Goal: Information Seeking & Learning: Compare options

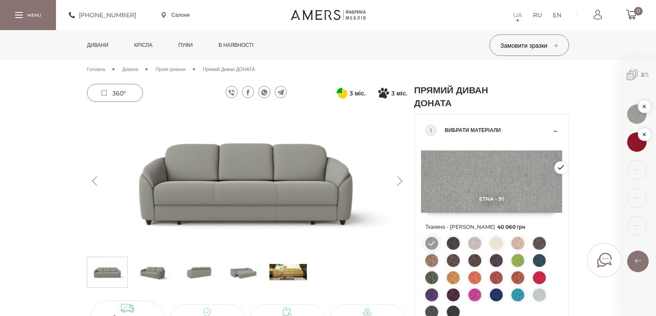
click at [91, 45] on link "Дивани" at bounding box center [98, 45] width 34 height 30
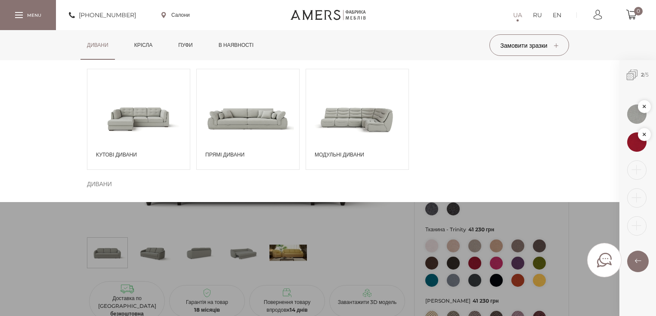
click at [240, 130] on span at bounding box center [248, 119] width 102 height 60
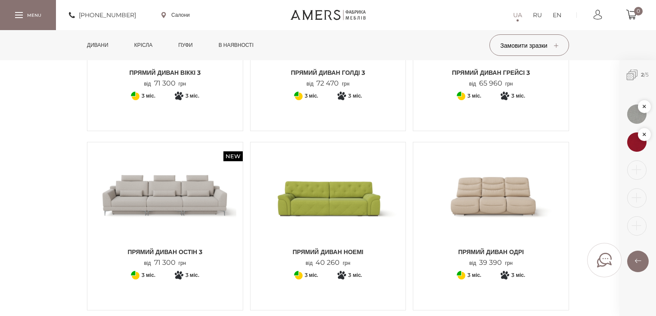
scroll to position [895, 0]
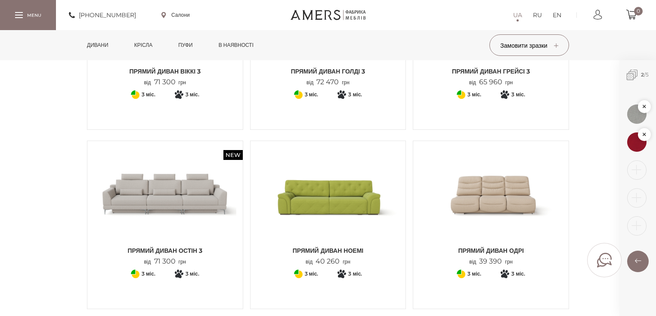
click at [358, 201] on img at bounding box center [328, 195] width 142 height 95
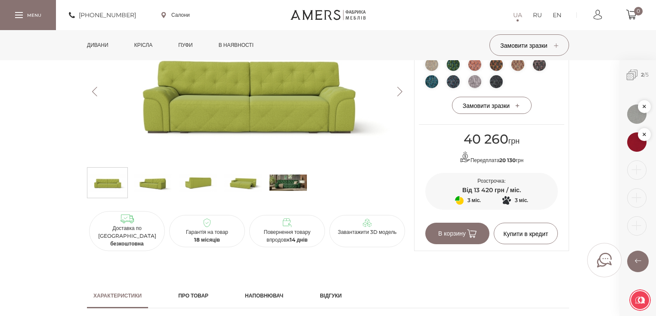
scroll to position [654, 0]
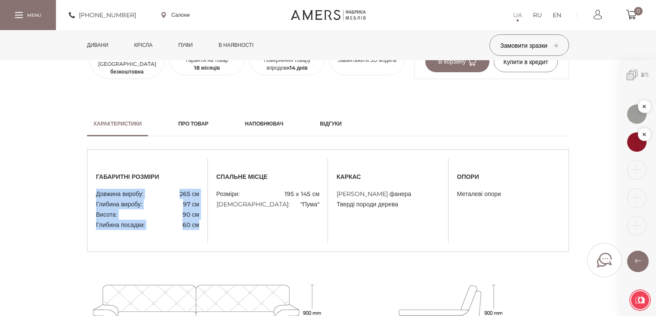
drag, startPoint x: 98, startPoint y: 191, endPoint x: 201, endPoint y: 226, distance: 109.2
click at [201, 226] on div "габаритні розміри Довжина виробу: 265 см Глибина виробу: 97 см Висота: 90 см Гл…" at bounding box center [147, 200] width 121 height 59
copy ul "Довжина виробу: 265 см Глибина виробу: 97 см Висота: 90 см Глибина посадки: 60 …"
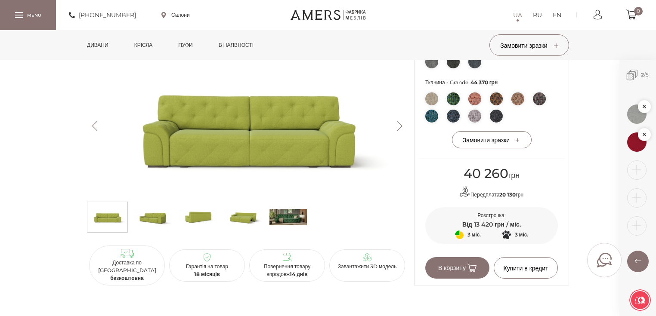
scroll to position [344, 0]
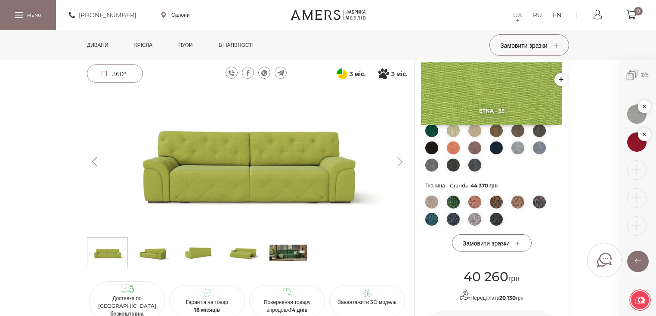
click at [105, 45] on link "Дивани" at bounding box center [98, 45] width 34 height 30
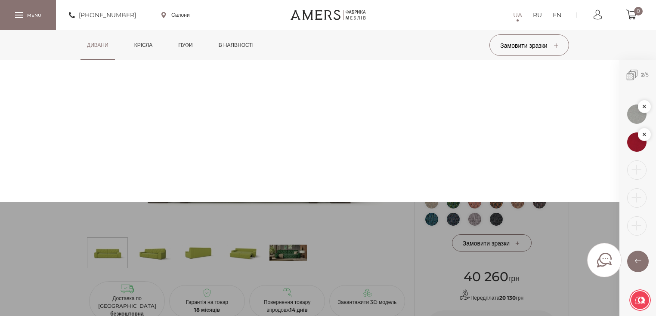
click at [103, 46] on link "Дивани" at bounding box center [98, 45] width 34 height 30
click at [93, 45] on link "Дивани" at bounding box center [98, 45] width 34 height 30
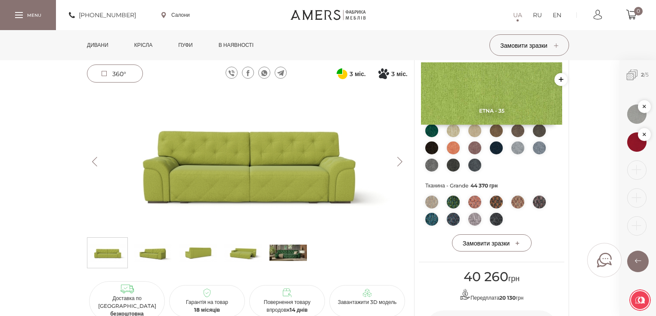
click at [93, 46] on link "Дивани" at bounding box center [98, 45] width 34 height 30
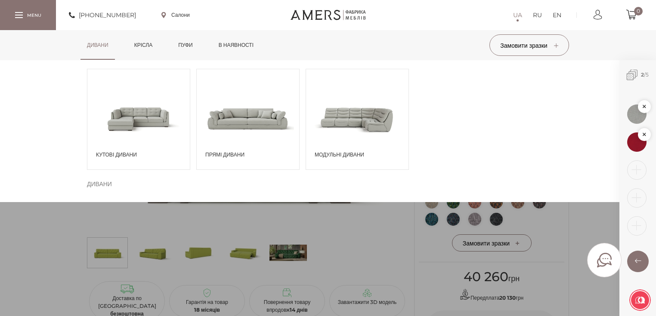
click at [161, 134] on span at bounding box center [138, 119] width 102 height 60
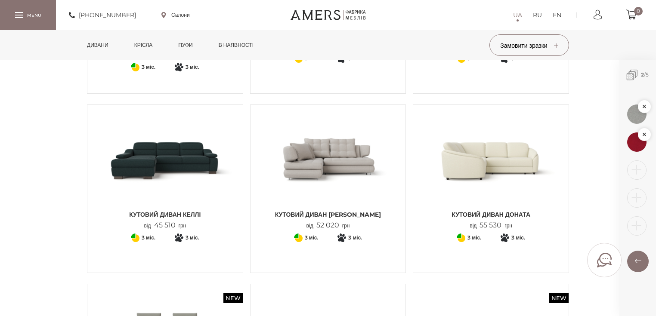
scroll to position [517, 0]
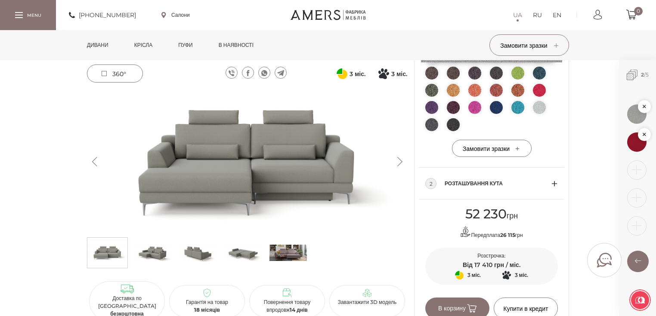
scroll to position [187, 0]
click at [99, 45] on link "Дивани" at bounding box center [98, 45] width 34 height 30
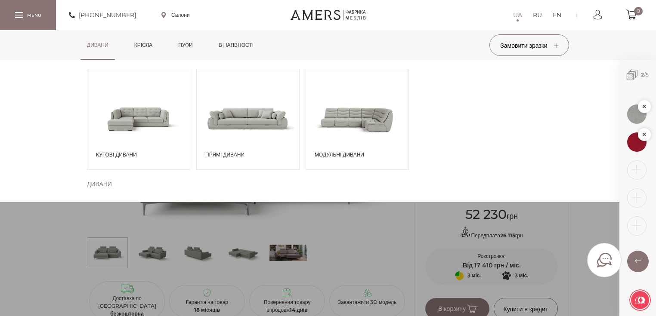
click at [156, 121] on span at bounding box center [138, 119] width 102 height 60
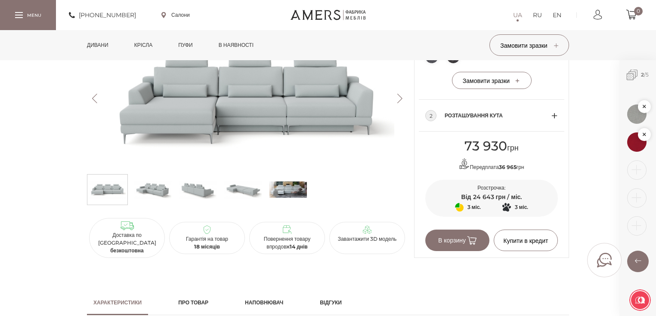
scroll to position [207, 0]
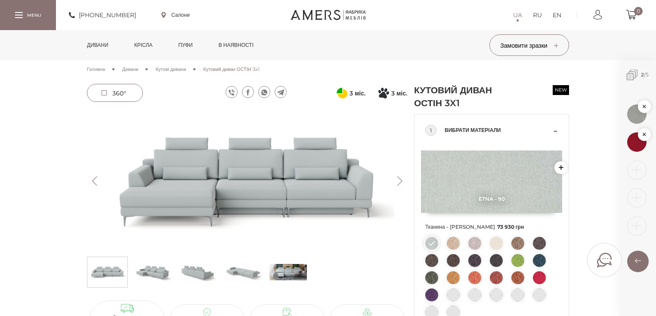
drag, startPoint x: 0, startPoint y: 0, endPoint x: 107, endPoint y: 44, distance: 115.8
click at [107, 44] on link "Дивани" at bounding box center [98, 45] width 34 height 30
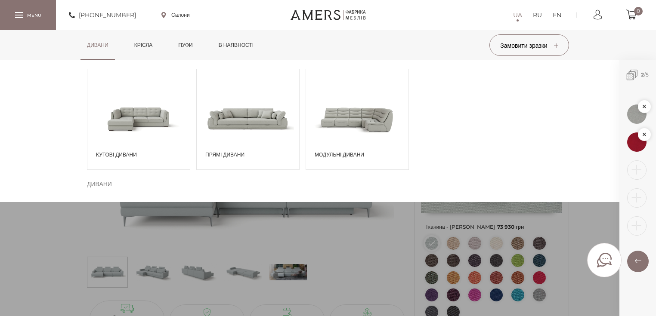
click at [236, 127] on span at bounding box center [248, 119] width 102 height 60
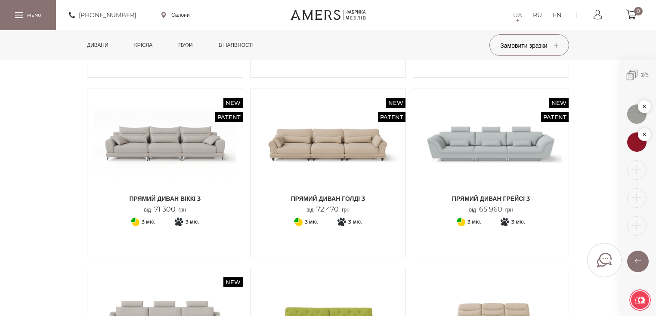
scroll to position [861, 0]
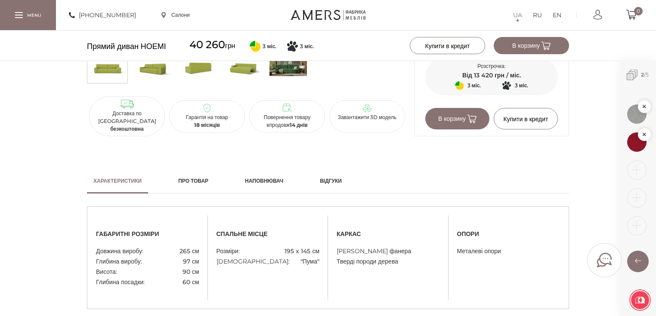
scroll to position [723, 0]
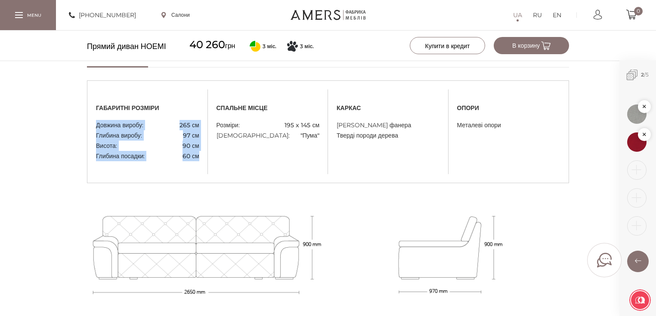
drag, startPoint x: 97, startPoint y: 125, endPoint x: 199, endPoint y: 159, distance: 107.3
click at [199, 159] on div "габаритні розміри Довжина виробу: 265 см Глибина виробу: 97 см Висота: 90 см Гл…" at bounding box center [147, 131] width 121 height 59
copy ul "Довжина виробу: 265 см Глибина виробу: 97 см Висота: 90 см Глибина посадки: 60 …"
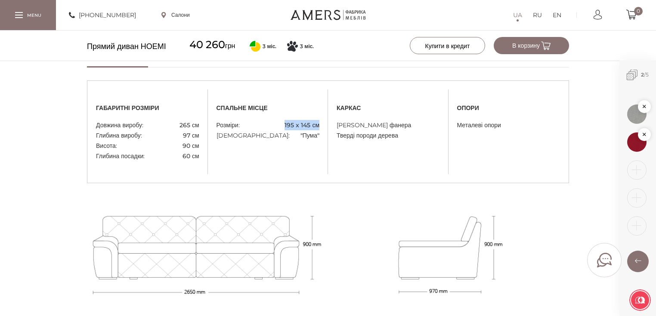
drag, startPoint x: 284, startPoint y: 126, endPoint x: 322, endPoint y: 126, distance: 38.3
click at [322, 126] on div "спальне місце Розміри: 195 x 145 см Механізм: "Пума"" at bounding box center [268, 131] width 121 height 59
copy span "195 x 145 см"
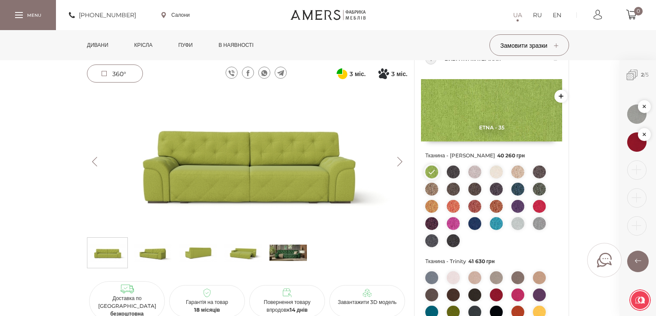
scroll to position [69, 0]
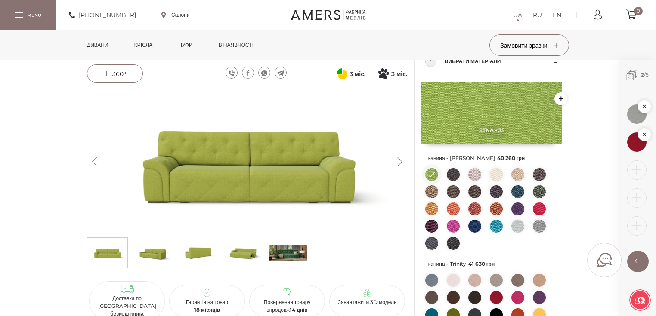
click at [477, 181] on ul at bounding box center [491, 211] width 133 height 86
click at [475, 174] on img at bounding box center [474, 174] width 13 height 13
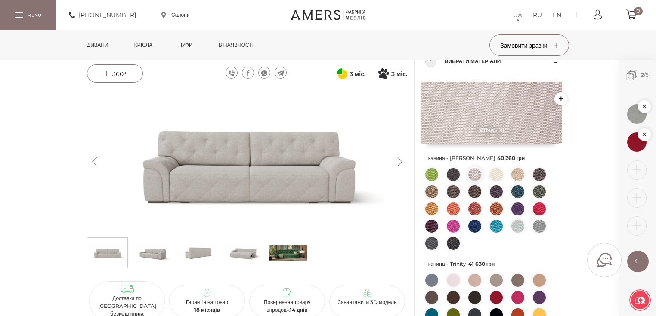
click at [494, 177] on img at bounding box center [496, 174] width 13 height 13
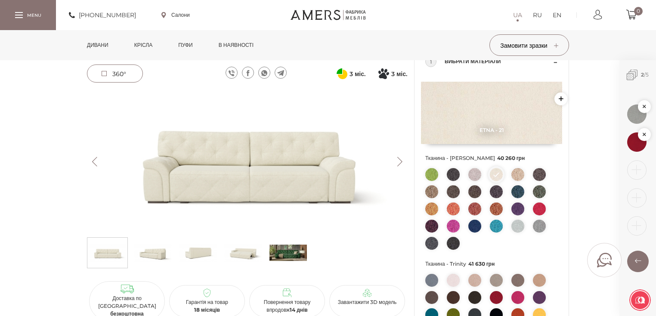
click at [306, 172] on img at bounding box center [247, 161] width 320 height 143
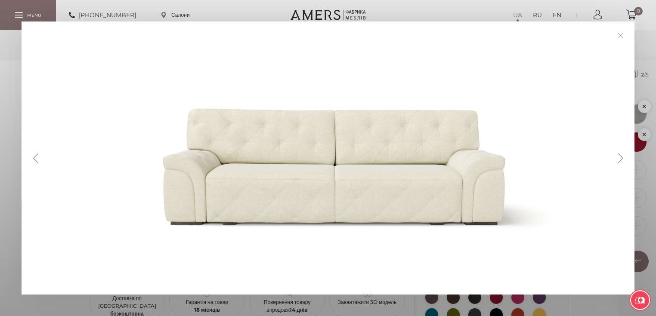
click at [623, 35] on link at bounding box center [620, 35] width 13 height 13
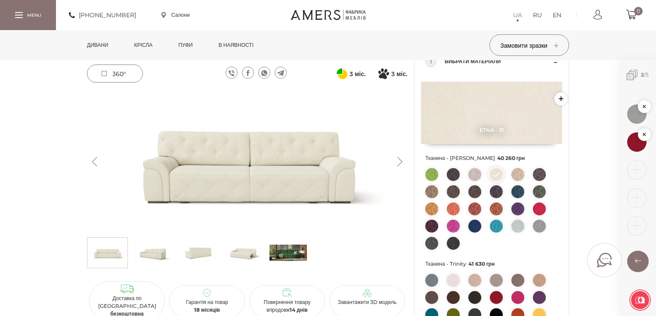
click at [477, 279] on img at bounding box center [474, 280] width 13 height 13
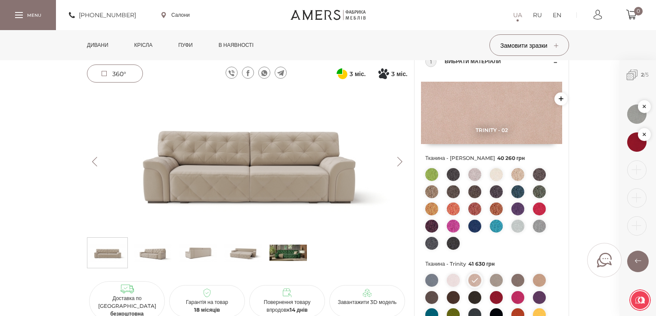
click at [495, 278] on img at bounding box center [496, 280] width 13 height 13
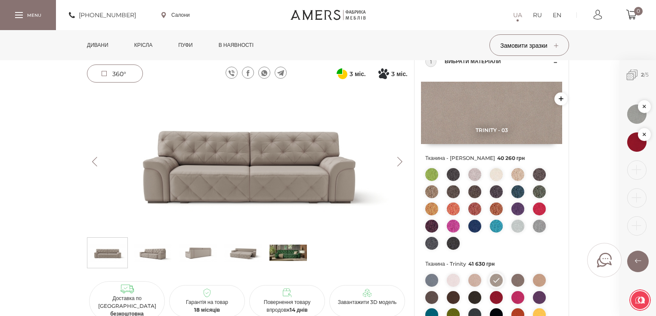
click at [478, 282] on img at bounding box center [474, 280] width 13 height 13
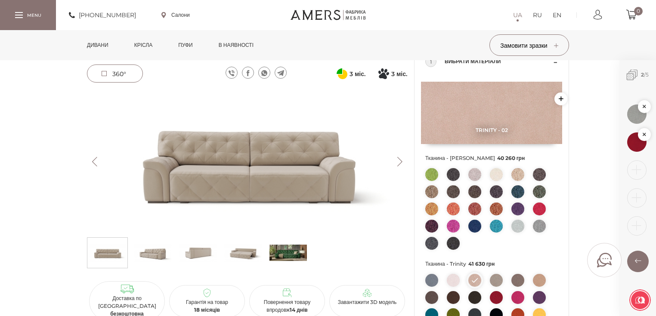
click at [395, 164] on button "Next" at bounding box center [399, 161] width 15 height 9
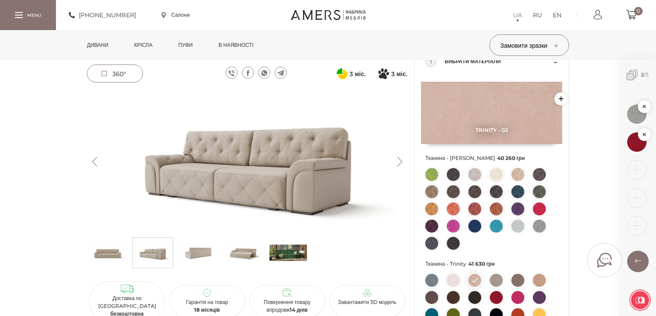
click at [396, 163] on button "Next" at bounding box center [399, 161] width 15 height 9
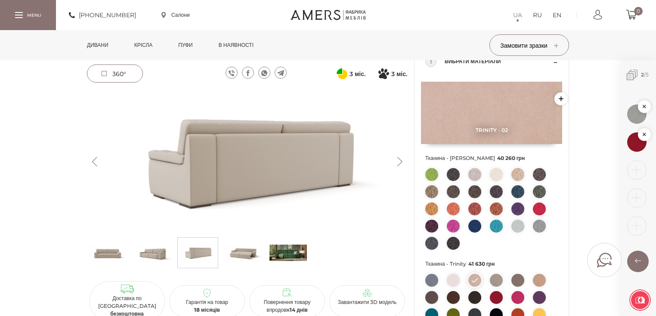
click at [397, 162] on button "Next" at bounding box center [399, 161] width 15 height 9
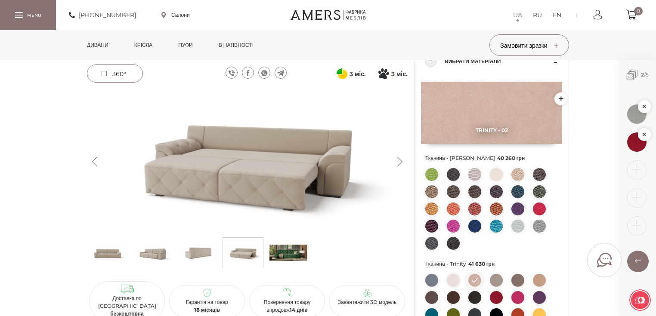
scroll to position [241, 0]
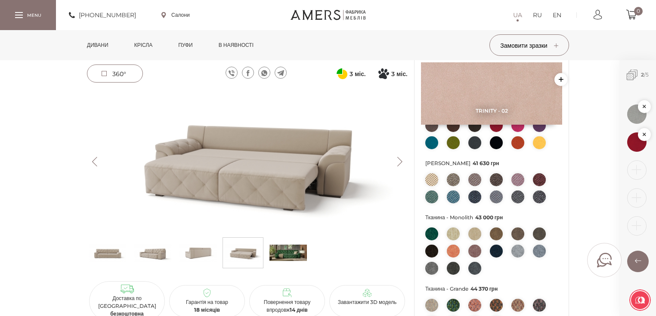
click at [104, 47] on link "Дивани" at bounding box center [98, 45] width 34 height 30
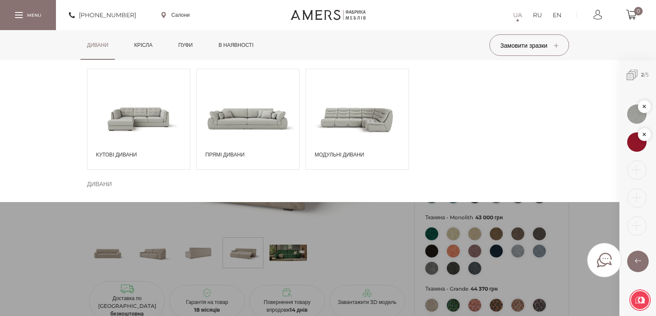
click at [248, 131] on span at bounding box center [248, 119] width 102 height 60
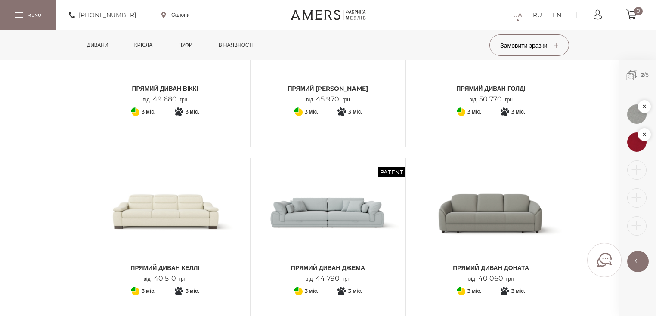
scroll to position [207, 0]
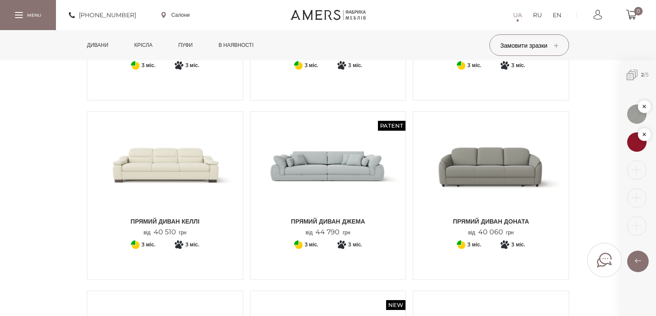
click at [491, 185] on img at bounding box center [491, 165] width 142 height 95
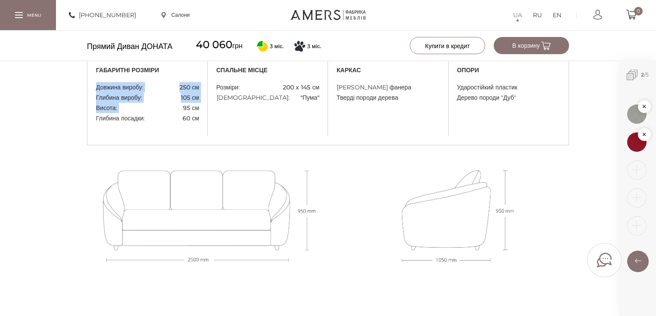
scroll to position [744, 0]
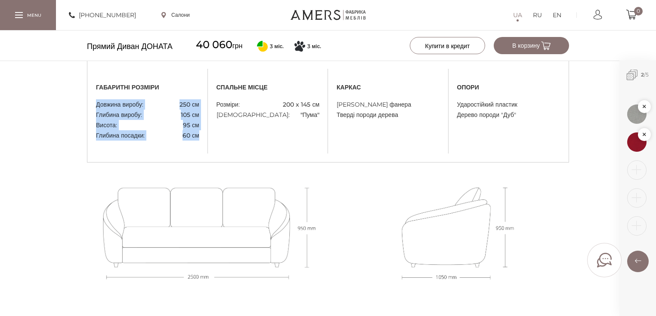
drag, startPoint x: 96, startPoint y: 103, endPoint x: 203, endPoint y: 134, distance: 110.8
click at [203, 134] on div "габаритні розміри Довжина виробу: 250 см Глибина виробу: 105 см Висота: 95 см Г…" at bounding box center [147, 111] width 121 height 59
copy ul "Довжина виробу: 250 см Глибина виробу: 105 см Висота: 95 см Глибина посадки: 60…"
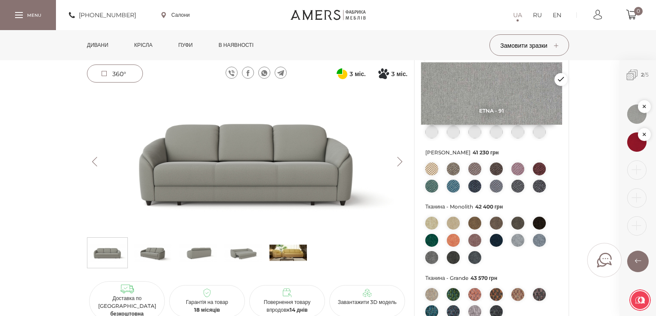
scroll to position [90, 0]
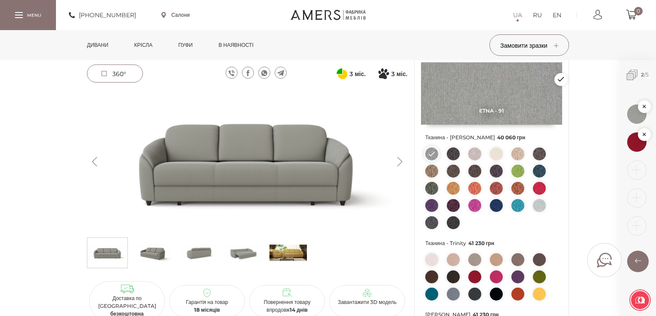
click at [107, 43] on link "Дивани" at bounding box center [98, 45] width 34 height 30
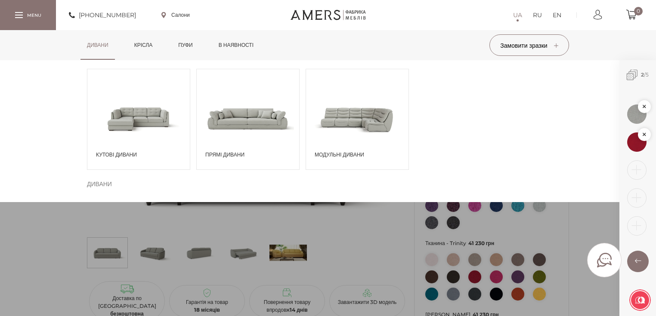
click at [243, 129] on span at bounding box center [248, 119] width 102 height 60
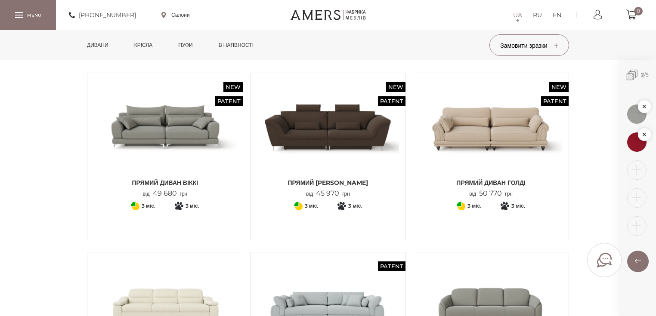
scroll to position [69, 0]
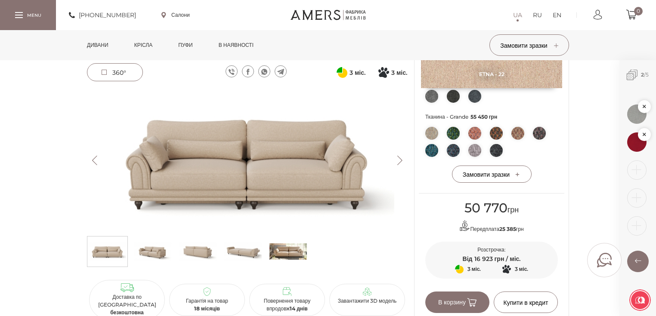
scroll to position [207, 0]
